Goal: Use online tool/utility: Utilize a website feature to perform a specific function

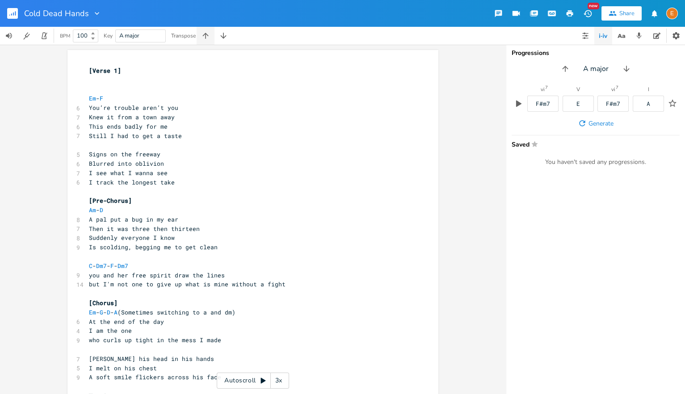
click at [207, 36] on icon "button" at bounding box center [205, 35] width 9 height 9
click at [95, 211] on span "A#m" at bounding box center [94, 210] width 11 height 8
click at [97, 210] on span "A#m" at bounding box center [94, 210] width 11 height 8
type textarea "m"
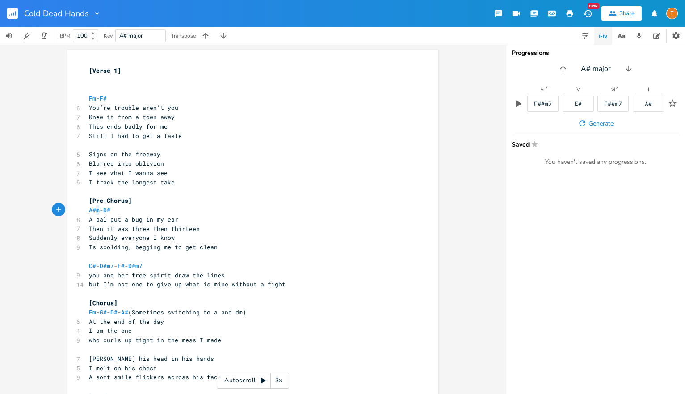
scroll to position [0, 5]
click at [97, 210] on span "A#m" at bounding box center [94, 210] width 11 height 8
type textarea "m"
click at [97, 210] on span "A#m" at bounding box center [94, 210] width 11 height 8
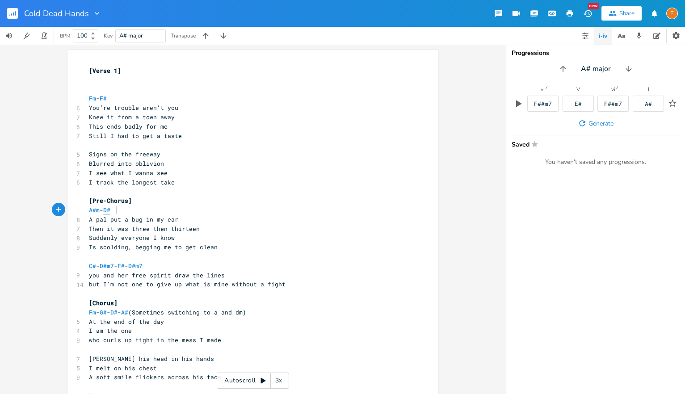
scroll to position [0, 0]
click at [110, 210] on span "D#" at bounding box center [106, 210] width 7 height 8
type textarea "#"
click at [110, 210] on span "D#" at bounding box center [106, 210] width 7 height 8
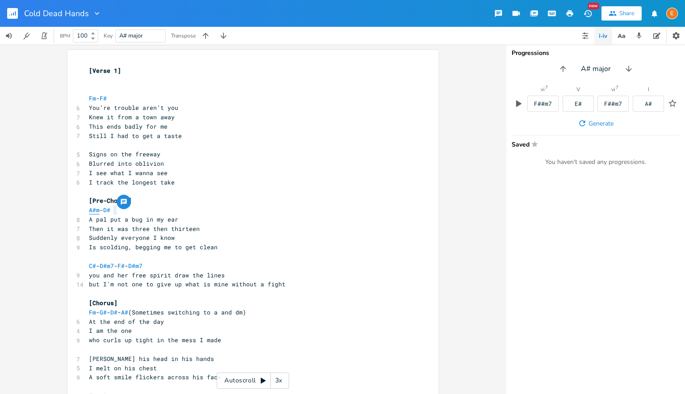
click at [97, 213] on span "A#m" at bounding box center [94, 210] width 11 height 8
type textarea "m"
click at [97, 213] on span "A#m" at bounding box center [94, 210] width 11 height 8
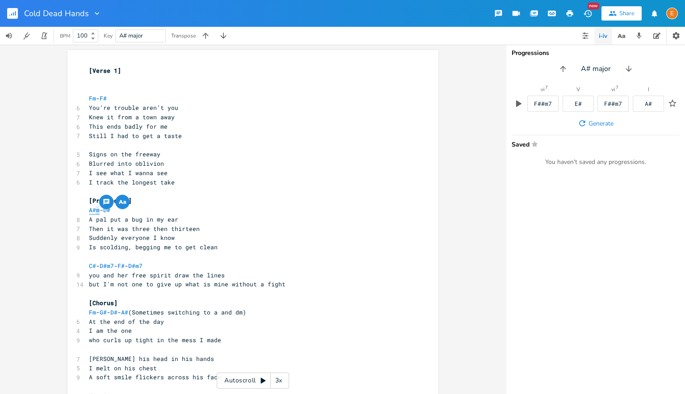
click at [96, 213] on span "A#m" at bounding box center [94, 210] width 11 height 8
type textarea "m"
click at [97, 213] on span "A#m" at bounding box center [94, 210] width 11 height 8
click at [96, 213] on span "A#m" at bounding box center [94, 210] width 11 height 8
type textarea "m"
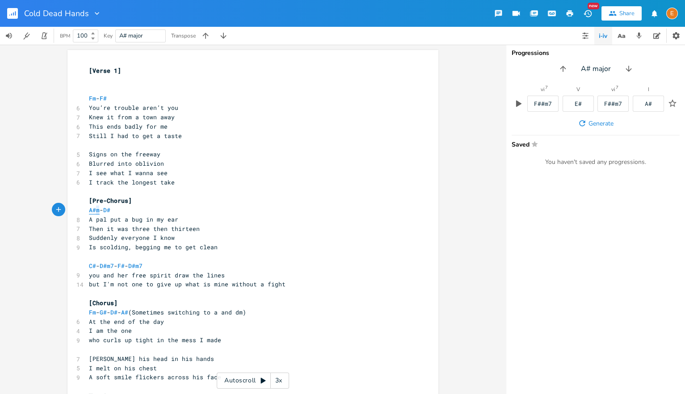
click at [96, 213] on span "A#m" at bounding box center [94, 210] width 11 height 8
click at [96, 210] on span "A#m" at bounding box center [94, 210] width 11 height 8
type textarea "#"
click at [96, 210] on span "A#m" at bounding box center [94, 210] width 11 height 8
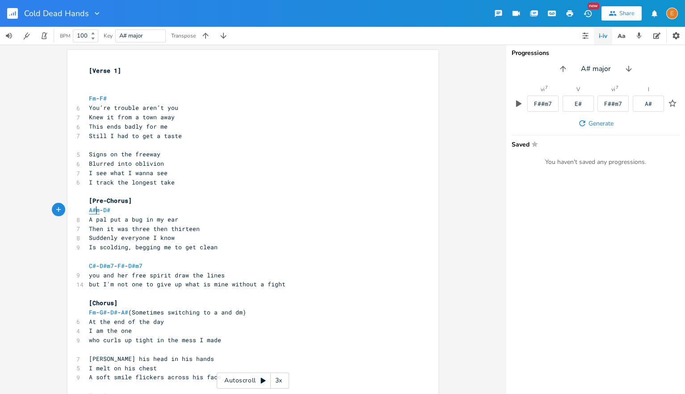
scroll to position [0, 4]
click at [96, 210] on span "A#m" at bounding box center [94, 210] width 11 height 8
type textarea "#"
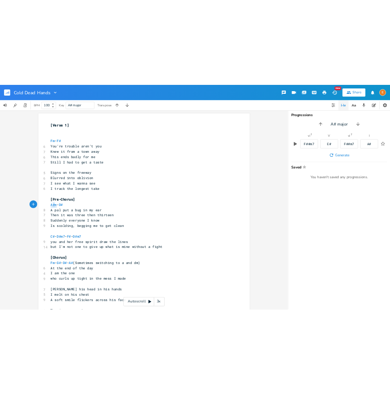
scroll to position [0, 4]
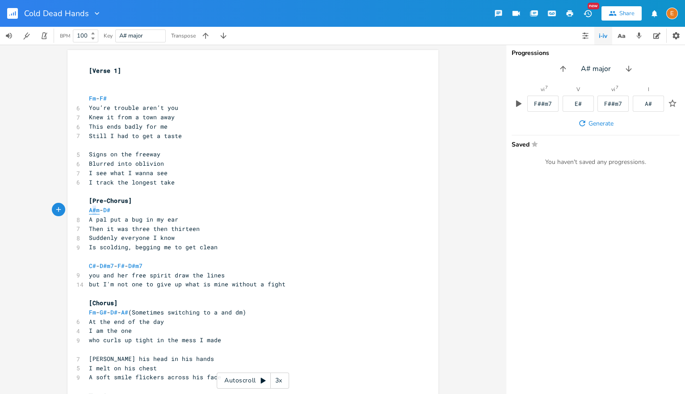
click at [96, 210] on span "A#m" at bounding box center [94, 210] width 11 height 8
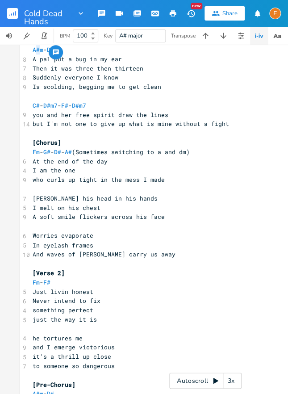
scroll to position [150, 0]
